Goal: Task Accomplishment & Management: Manage account settings

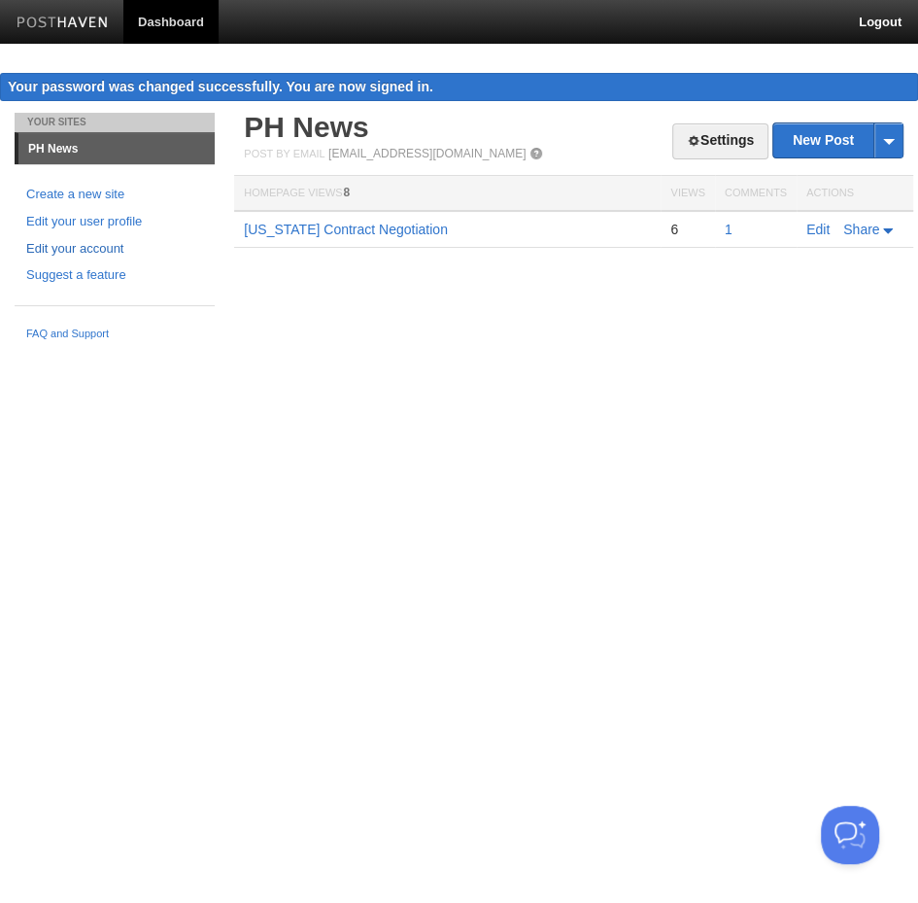
click at [71, 246] on link "Edit your account" at bounding box center [114, 249] width 177 height 20
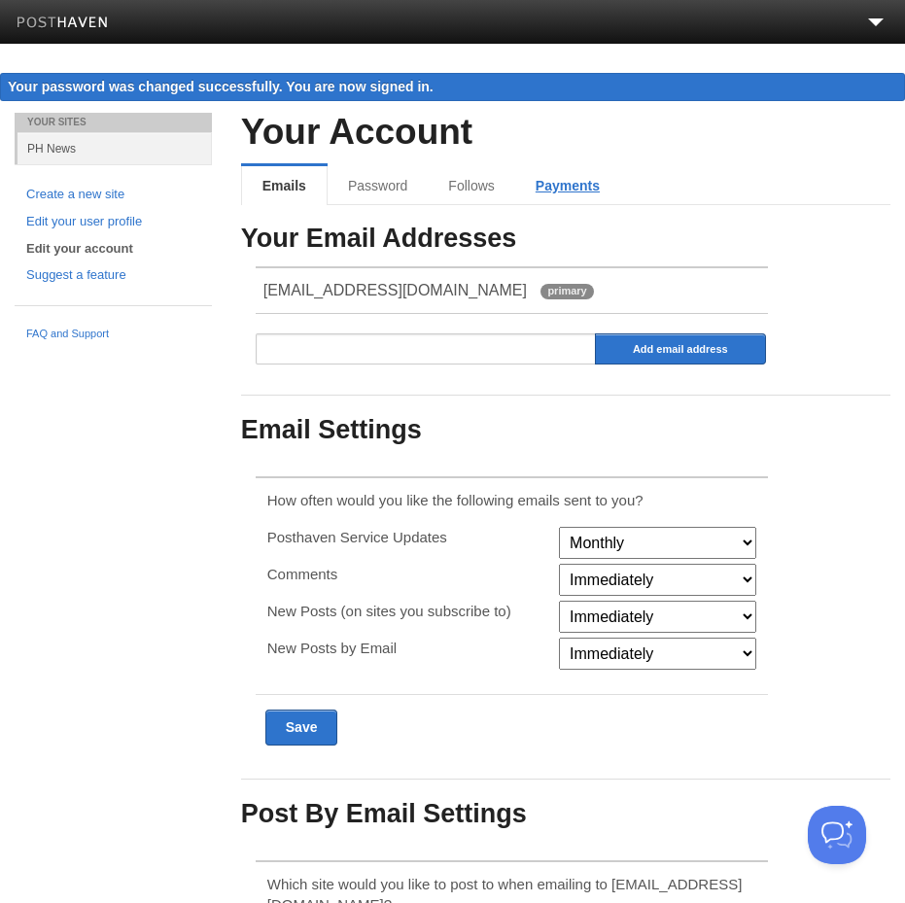
click at [561, 187] on link "Payments" at bounding box center [567, 185] width 105 height 39
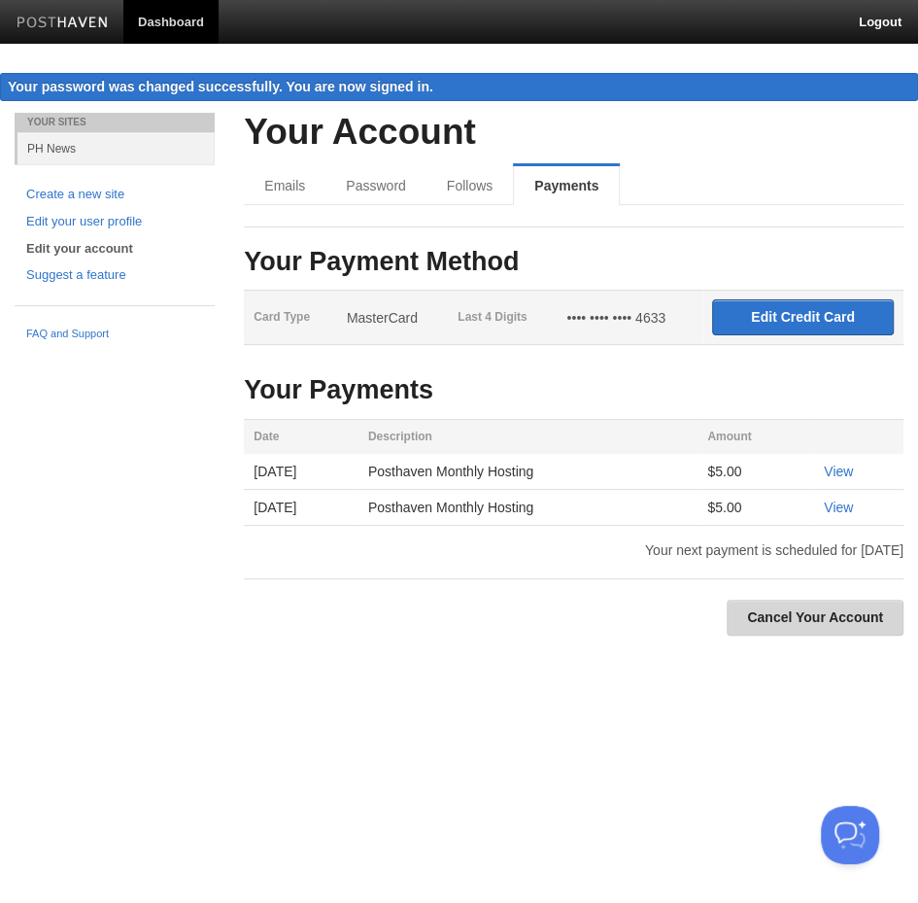
click at [766, 606] on link "Cancel Your Account" at bounding box center [815, 618] width 177 height 36
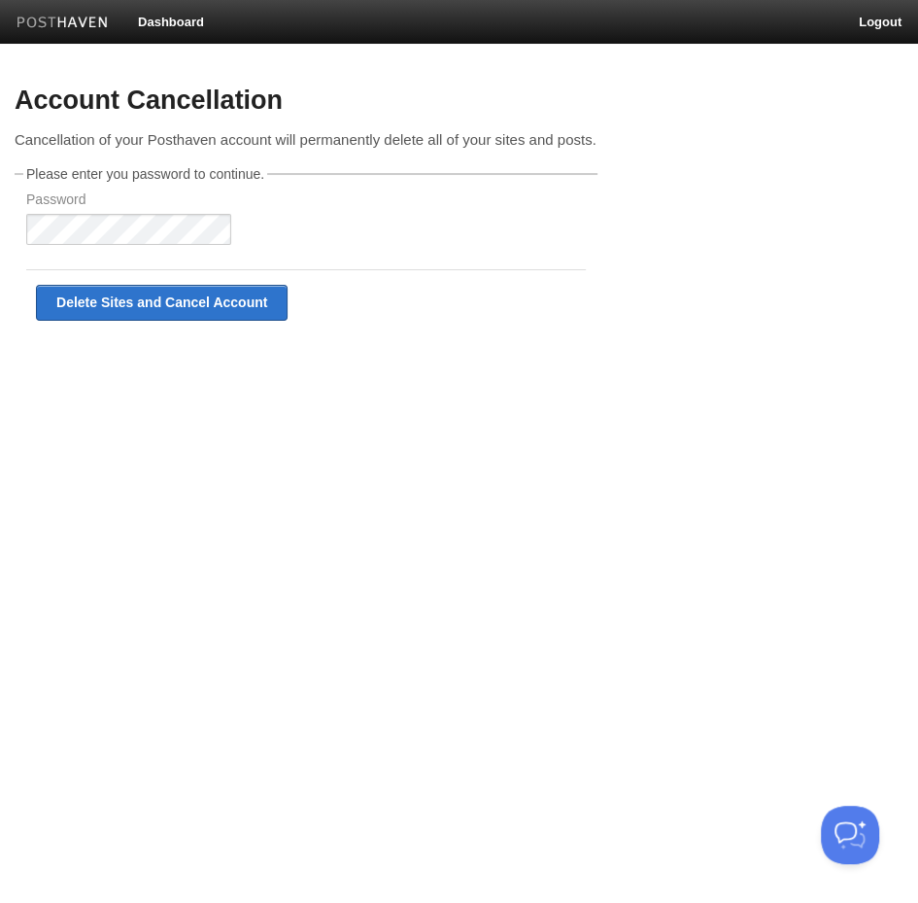
click at [457, 309] on div "Delete Sites and Cancel Account" at bounding box center [306, 302] width 560 height 66
drag, startPoint x: 125, startPoint y: 303, endPoint x: 547, endPoint y: 49, distance: 492.6
click at [122, 303] on input "Delete Sites and Cancel Account" at bounding box center [162, 303] width 252 height 36
